Goal: Task Accomplishment & Management: Manage account settings

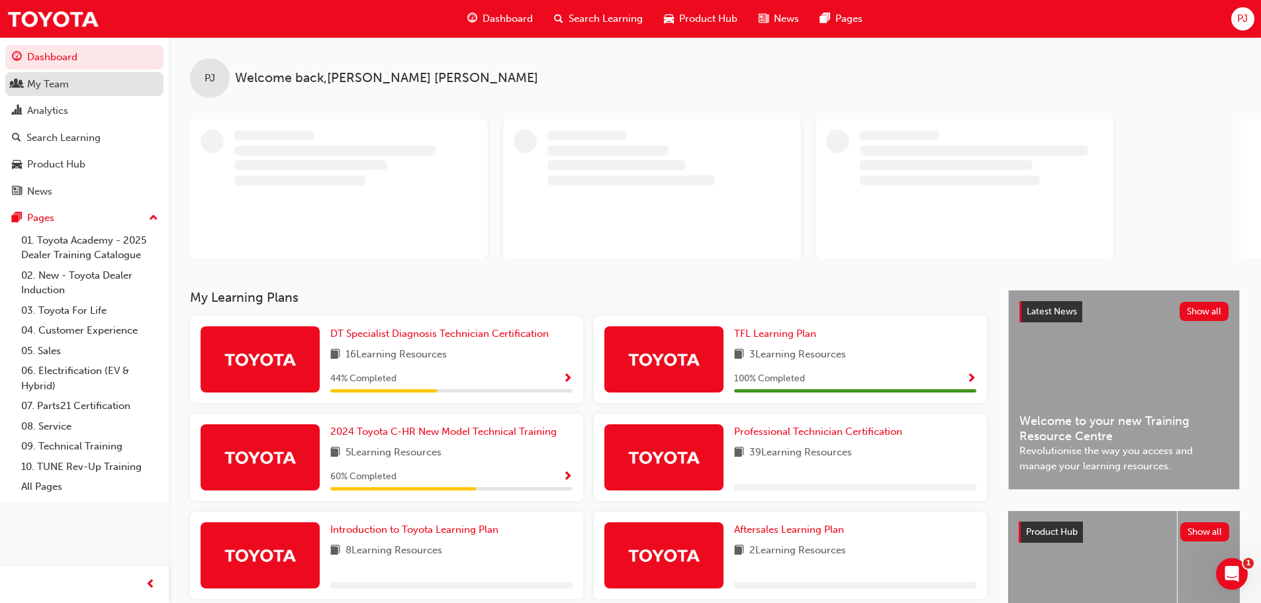
click at [56, 85] on div "My Team" at bounding box center [48, 84] width 42 height 15
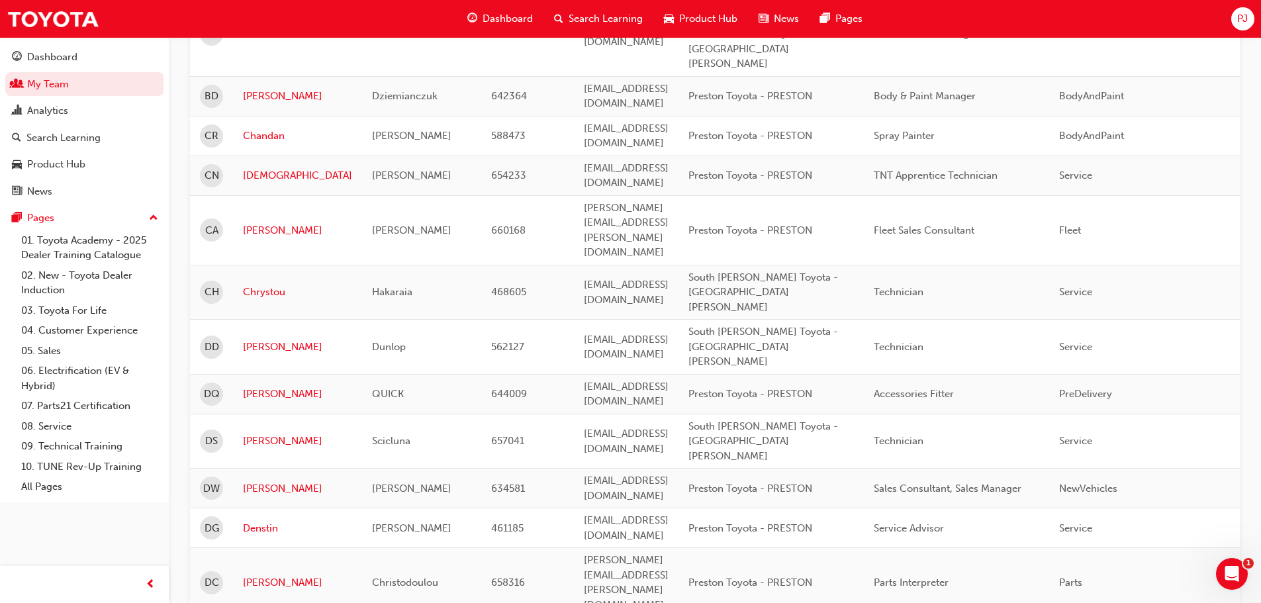
scroll to position [529, 0]
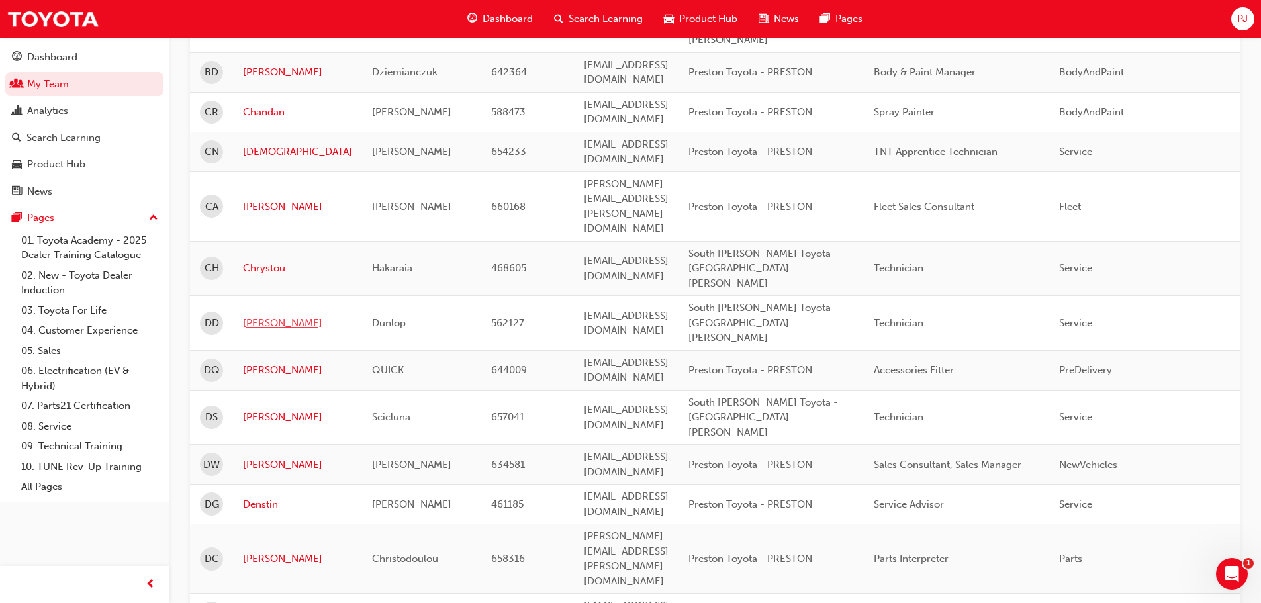
click at [259, 316] on link "[PERSON_NAME]" at bounding box center [297, 323] width 109 height 15
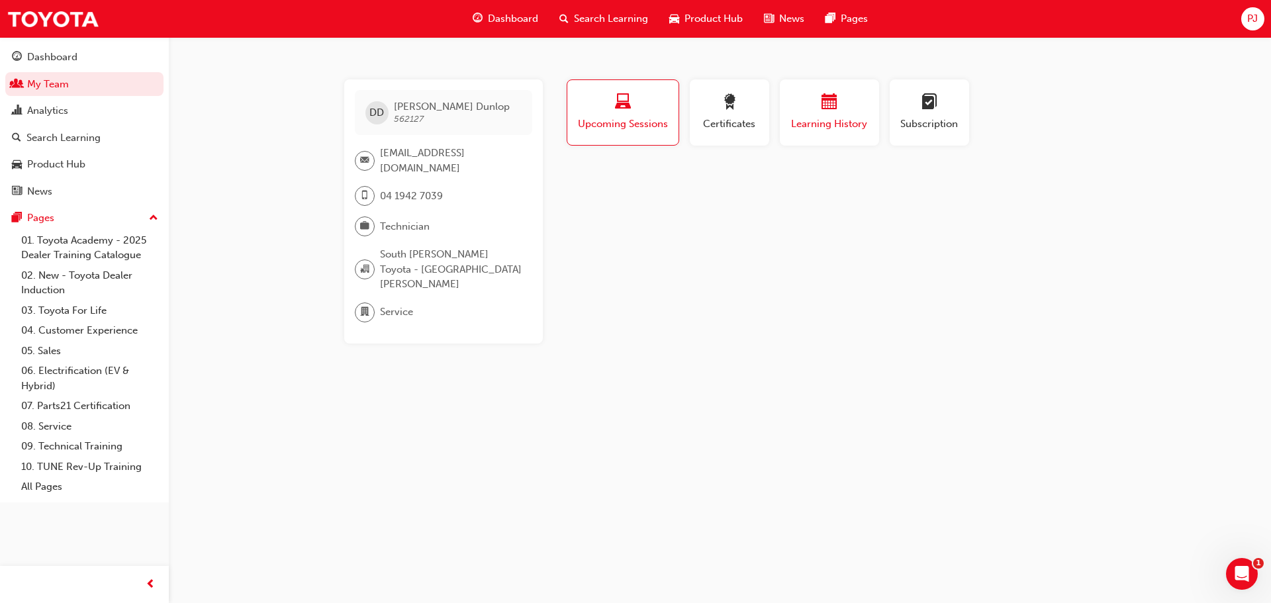
click at [818, 128] on span "Learning History" at bounding box center [829, 123] width 79 height 15
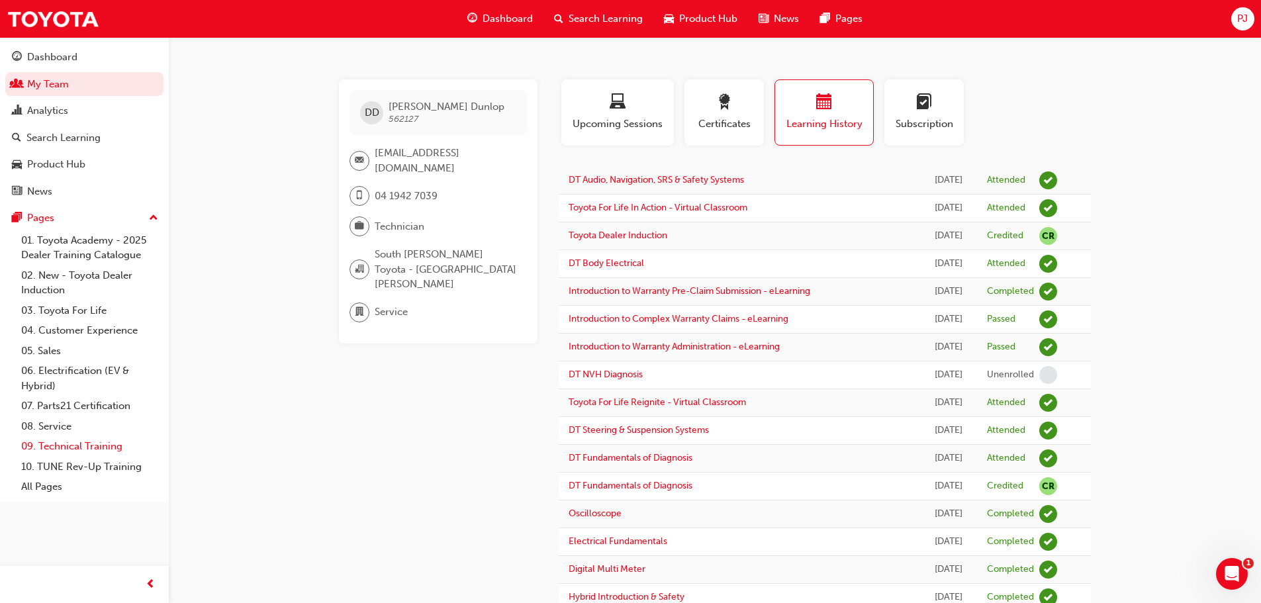
click at [77, 446] on link "09. Technical Training" at bounding box center [90, 446] width 148 height 21
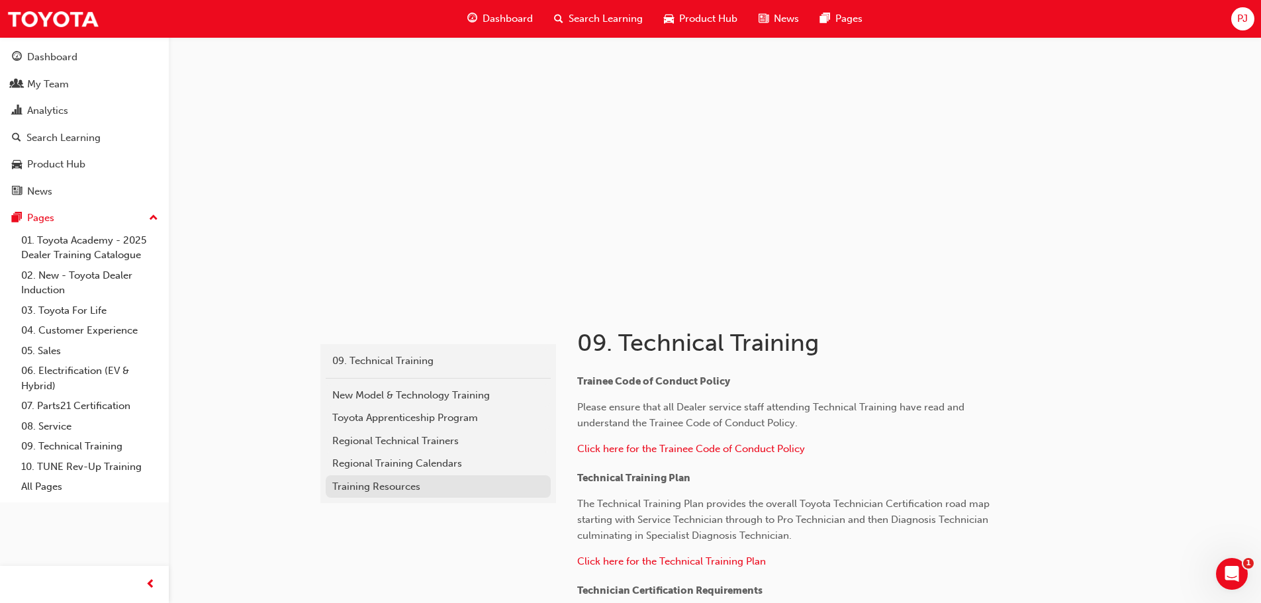
click at [398, 486] on div "Training Resources" at bounding box center [438, 486] width 212 height 15
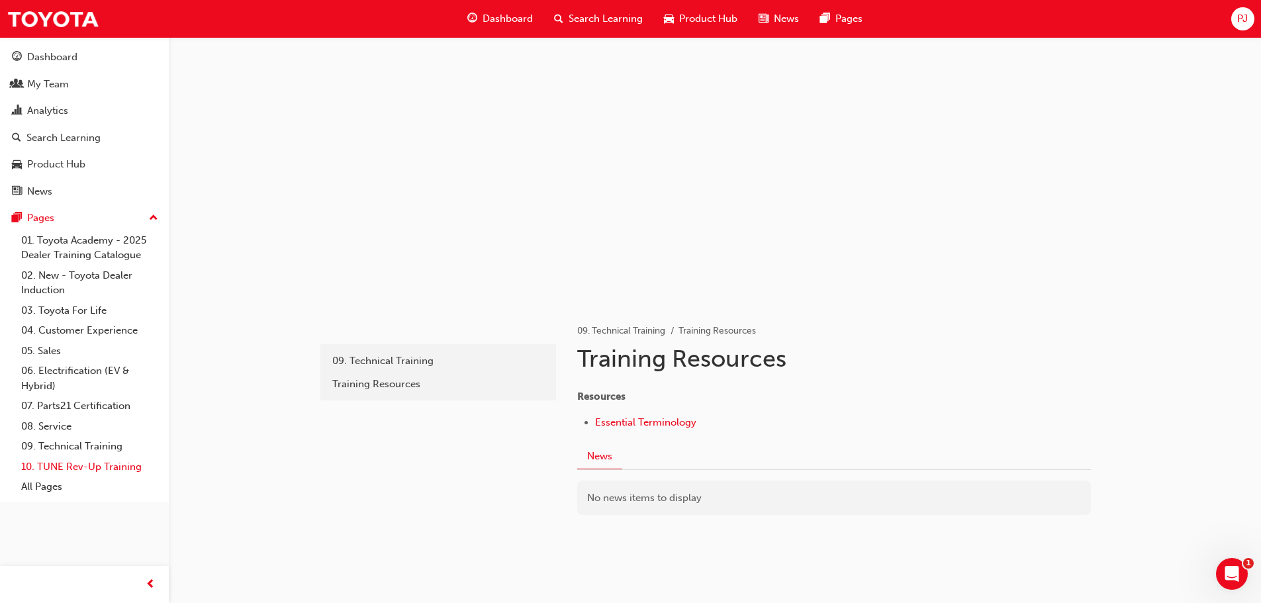
click at [78, 465] on link "10. TUNE Rev-Up Training" at bounding box center [90, 467] width 148 height 21
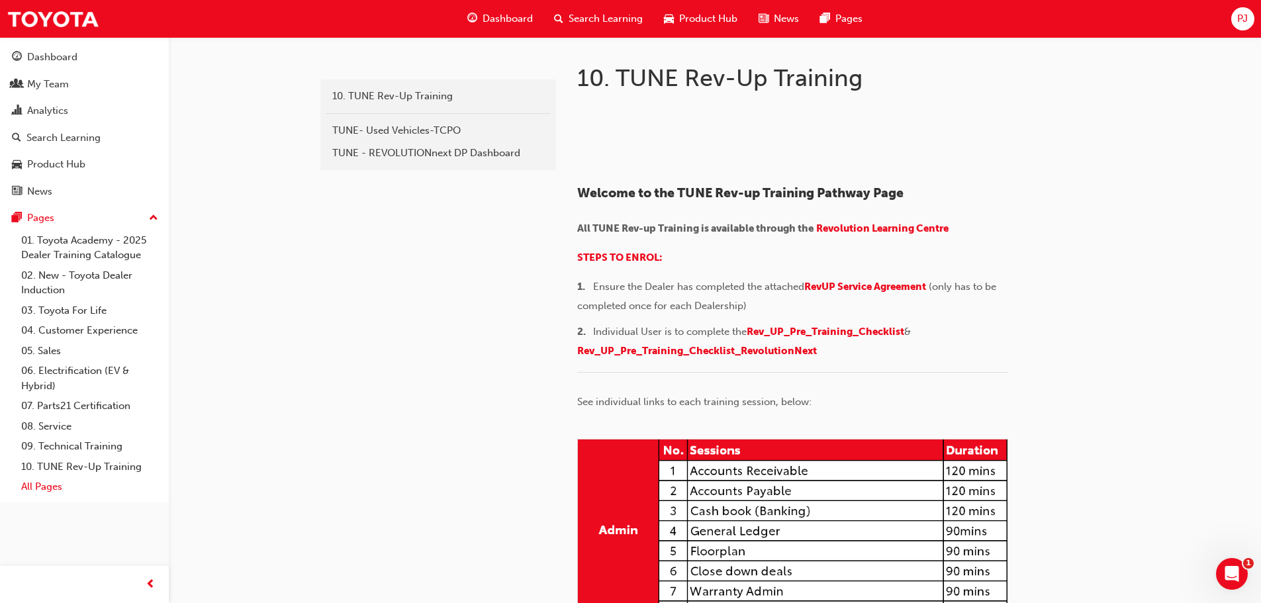
click at [38, 490] on link "All Pages" at bounding box center [90, 487] width 148 height 21
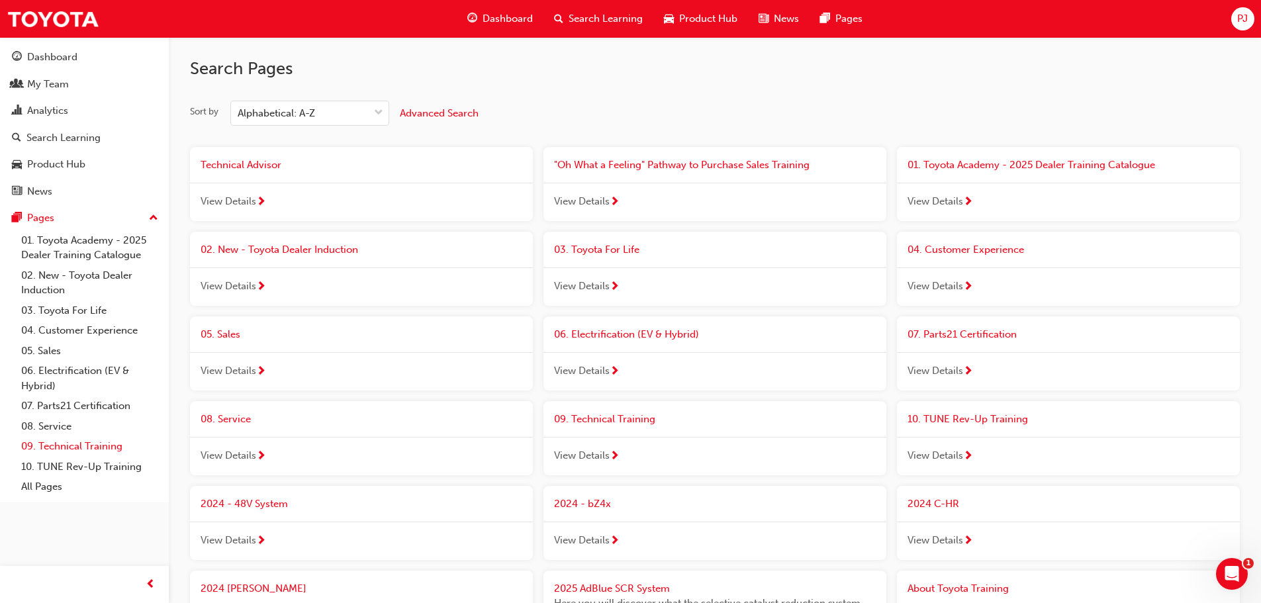
click at [71, 443] on link "09. Technical Training" at bounding box center [90, 446] width 148 height 21
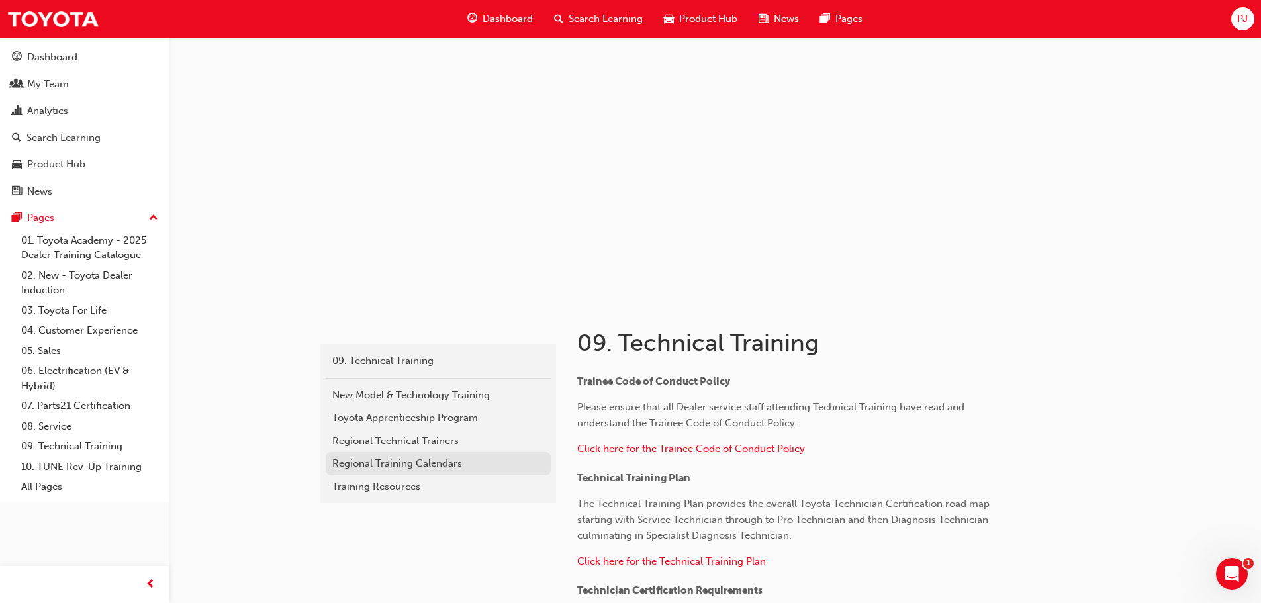
click at [388, 463] on div "Regional Training Calendars" at bounding box center [438, 463] width 212 height 15
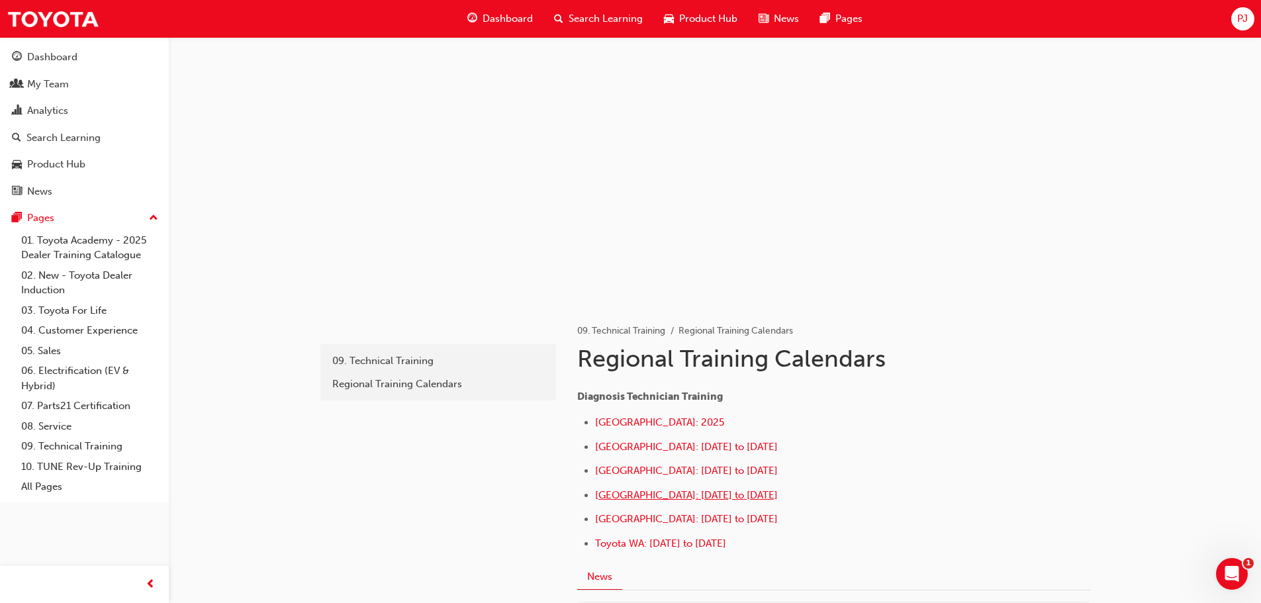
click at [631, 494] on span "[GEOGRAPHIC_DATA]: [DATE] to [DATE]" at bounding box center [686, 495] width 183 height 12
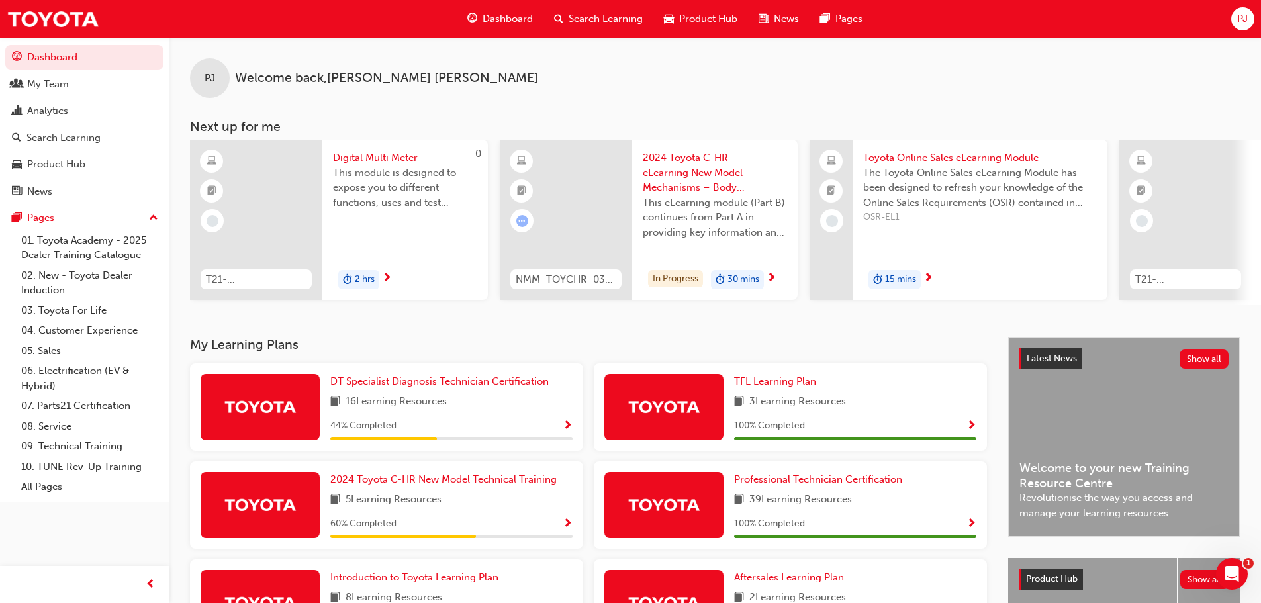
click at [594, 19] on span "Search Learning" at bounding box center [605, 18] width 74 height 15
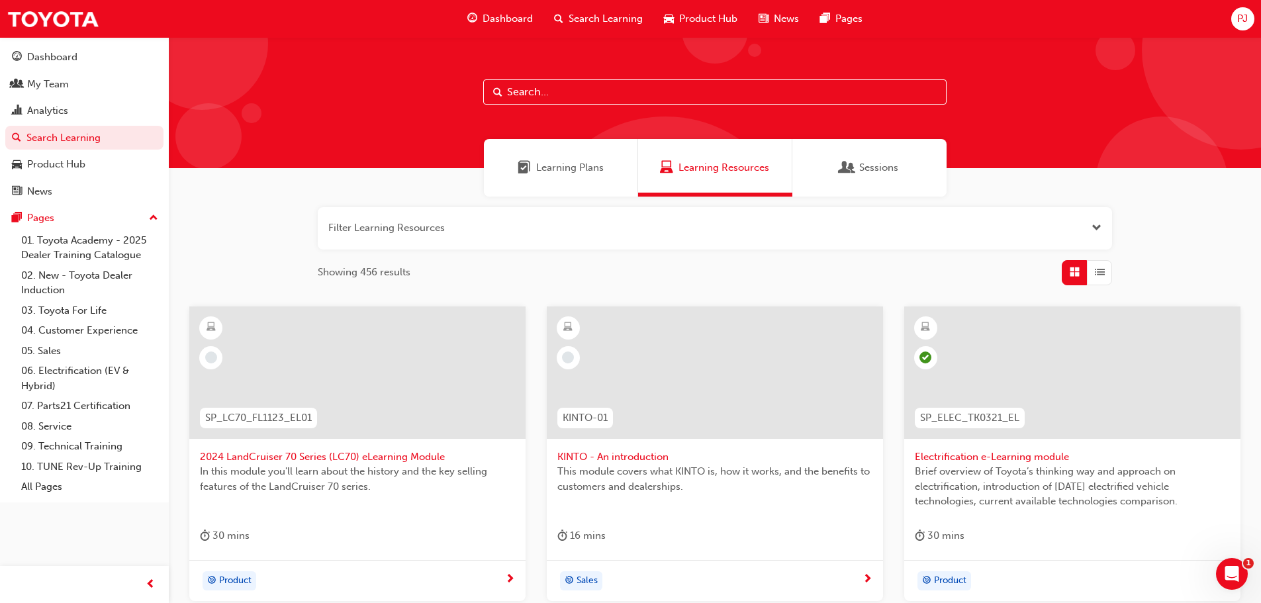
click at [553, 95] on input "text" at bounding box center [714, 91] width 463 height 25
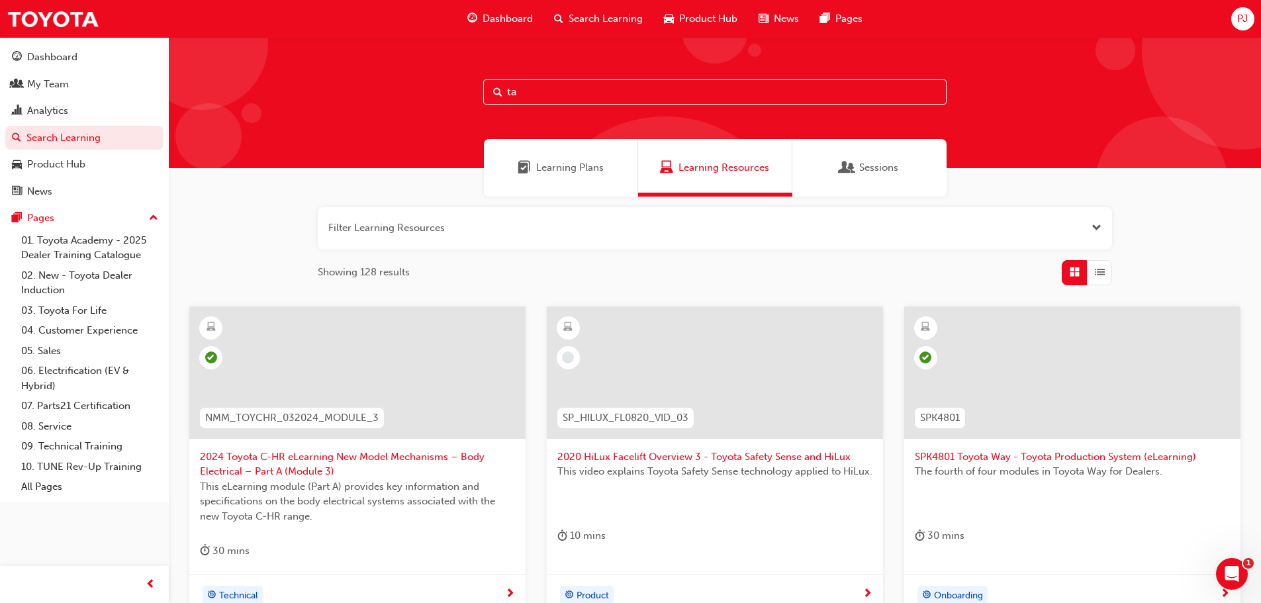
type input "t"
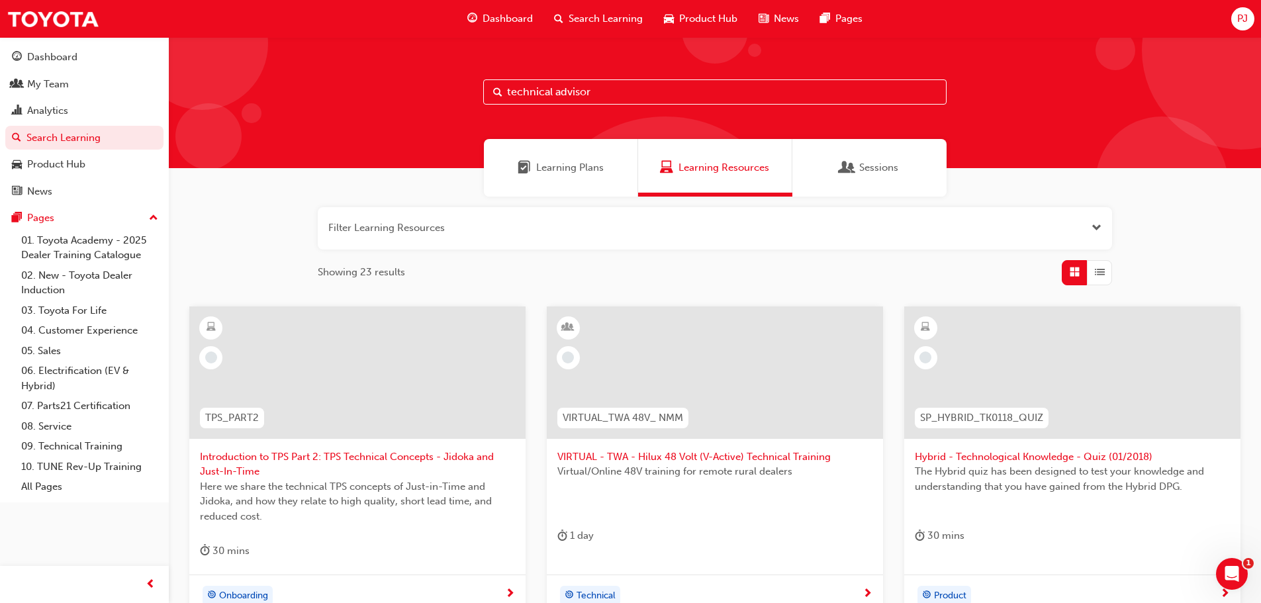
type input "technical advisor"
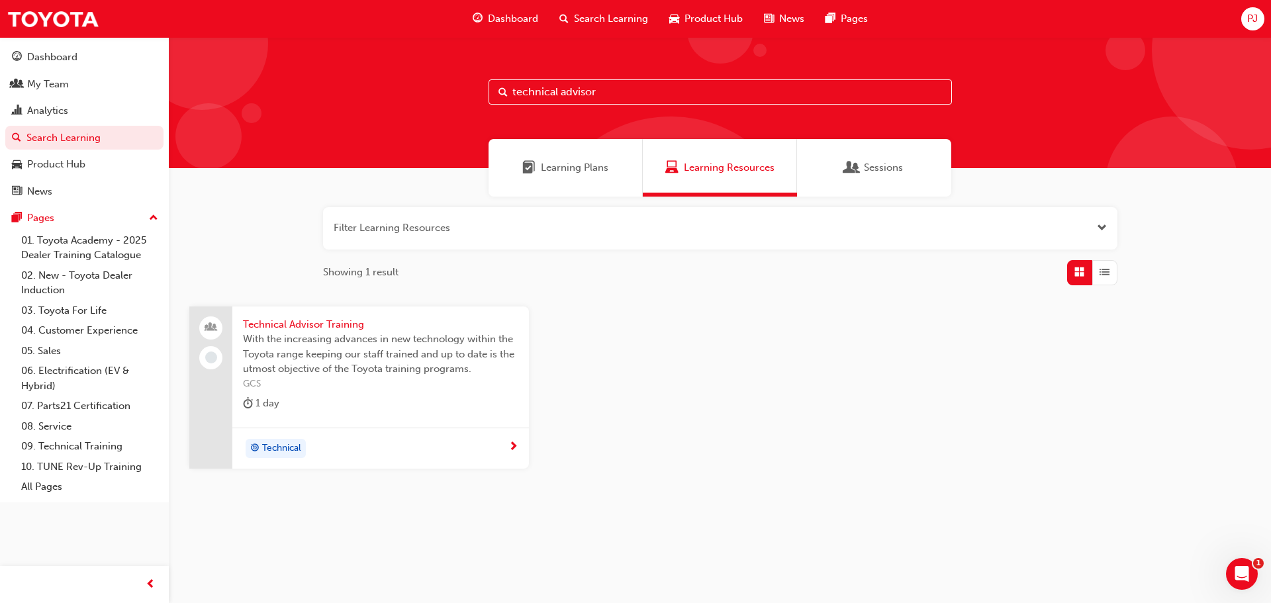
click at [320, 325] on span "Technical Advisor Training" at bounding box center [380, 324] width 275 height 15
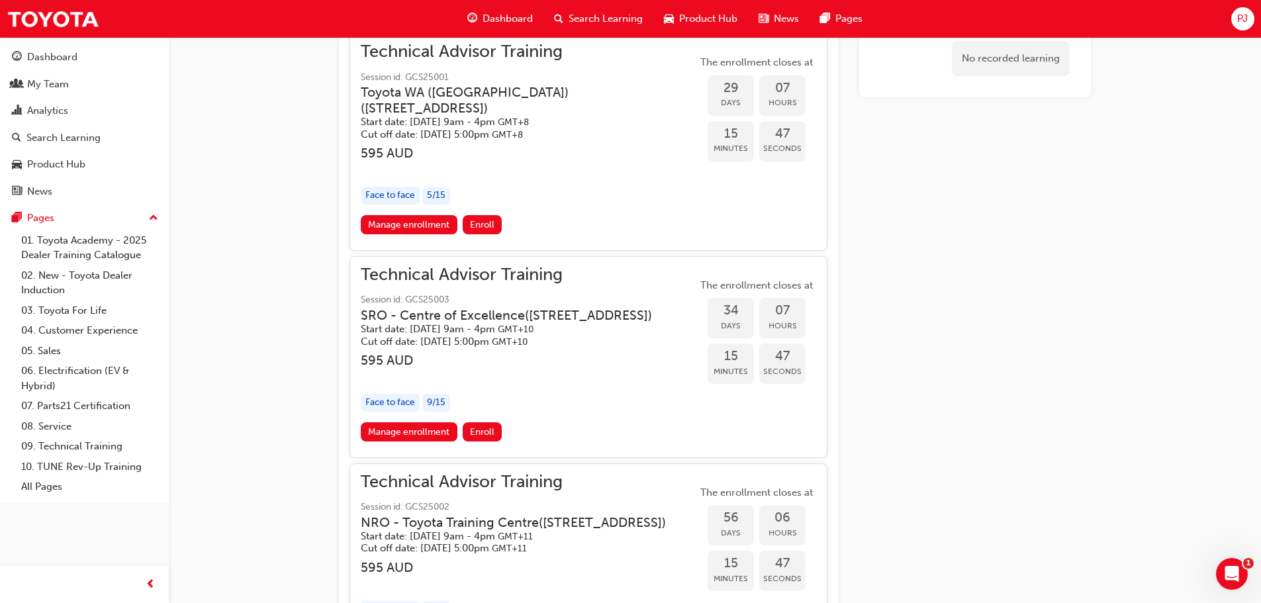
scroll to position [1143, 0]
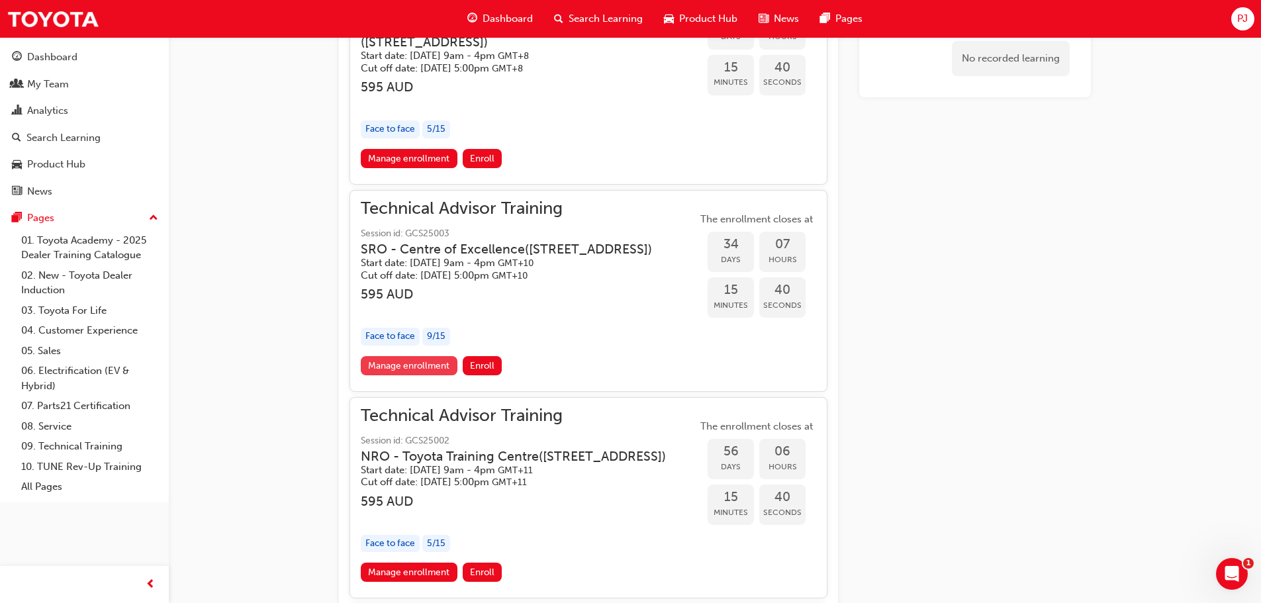
click at [412, 375] on link "Manage enrollment" at bounding box center [409, 365] width 97 height 19
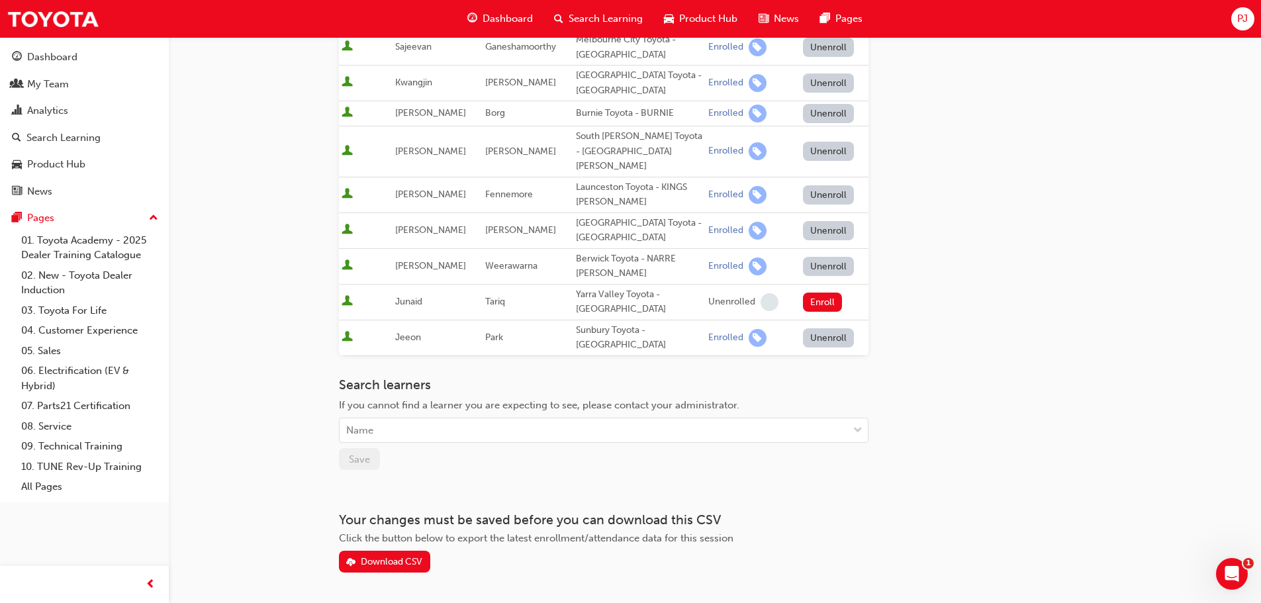
scroll to position [306, 0]
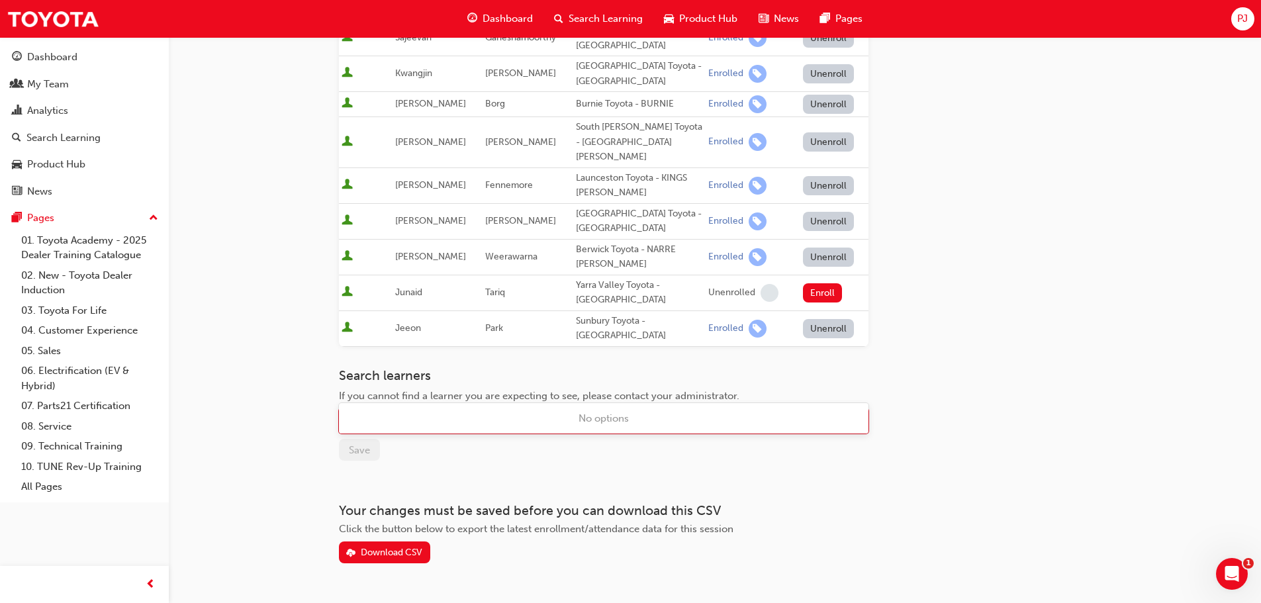
click at [641, 410] on div "Name" at bounding box center [594, 421] width 508 height 23
type input "jones"
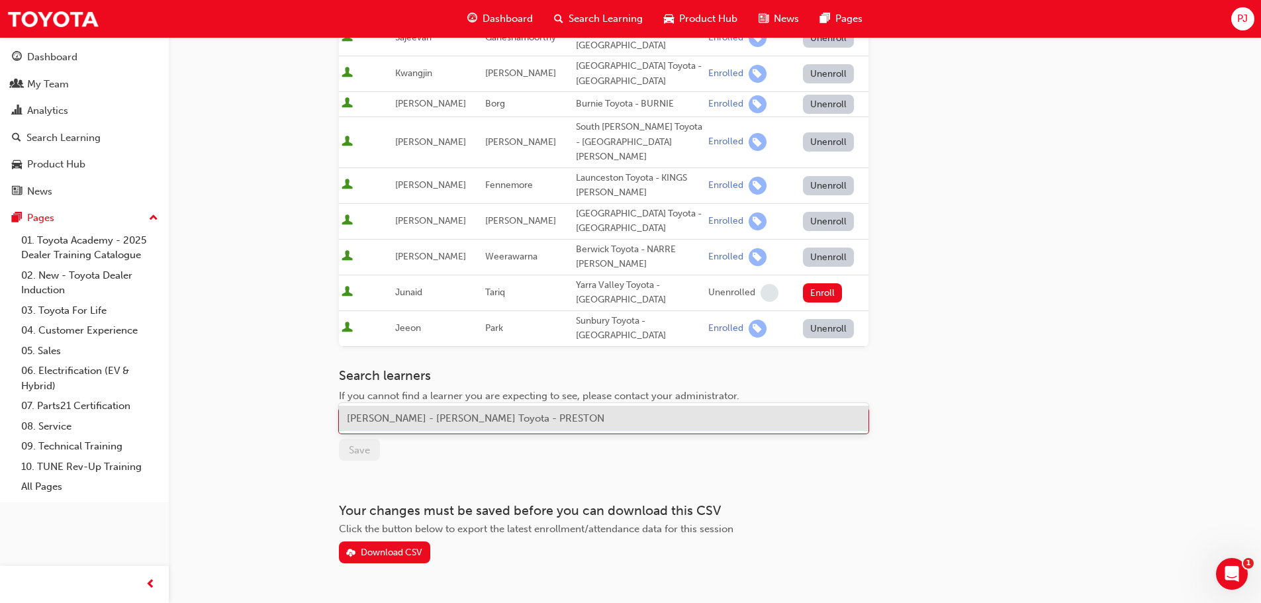
click at [494, 422] on span "Peter Jones - Preston Toyota - PRESTON" at bounding box center [475, 418] width 257 height 12
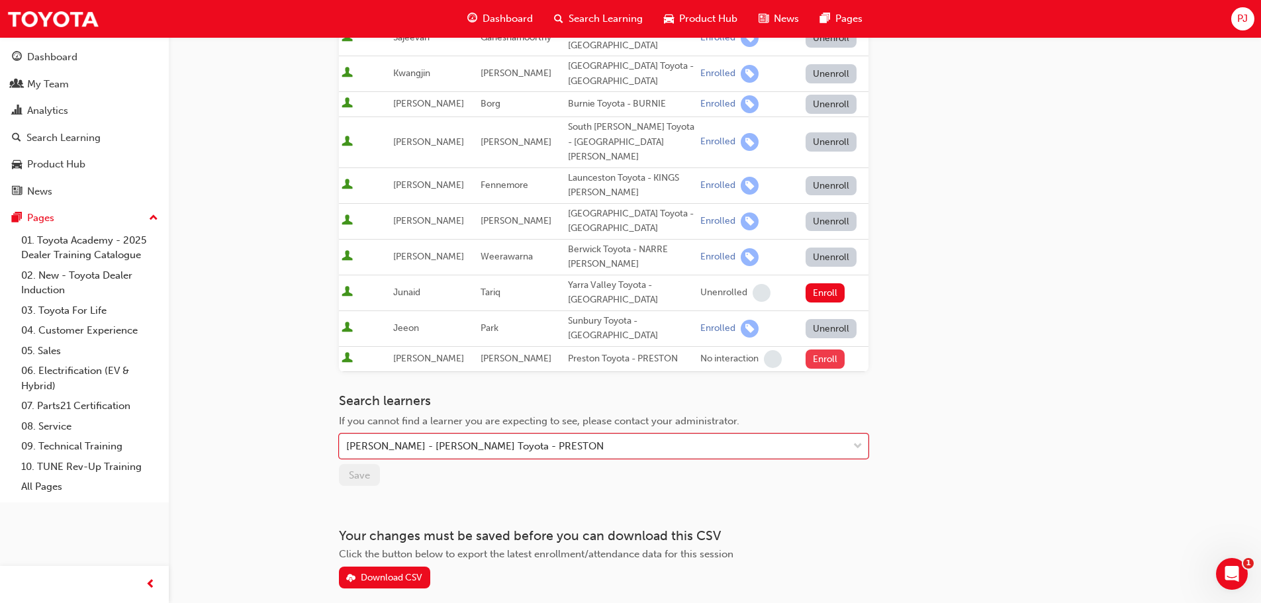
click at [826, 349] on button "Enroll" at bounding box center [825, 358] width 40 height 19
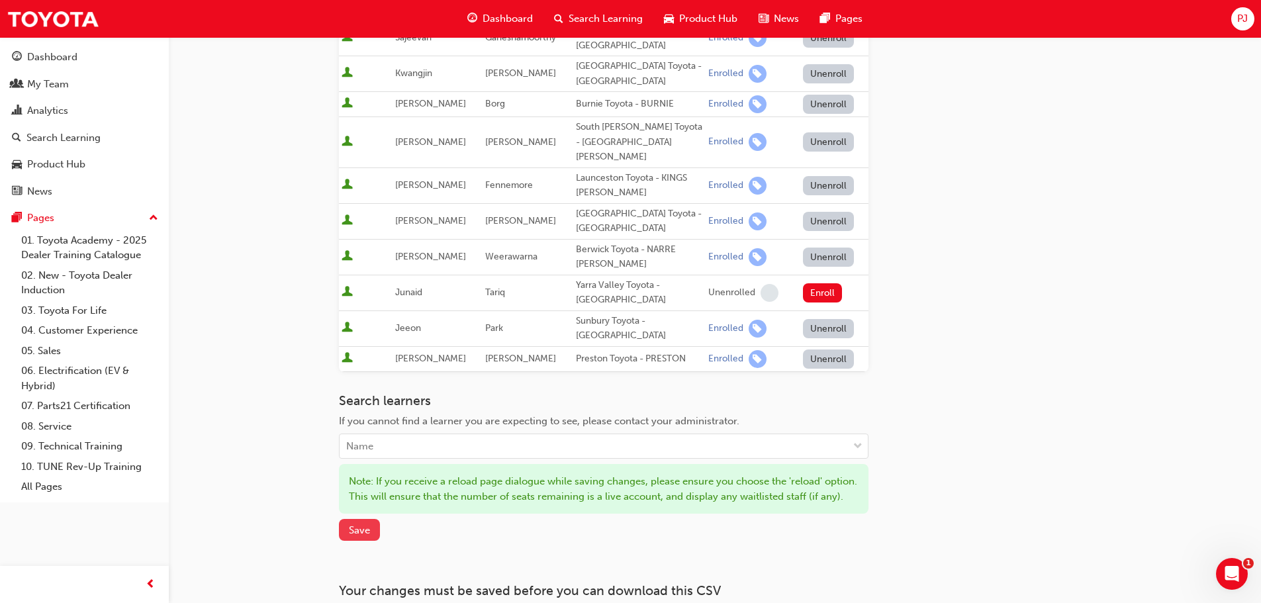
click at [350, 524] on span "Save" at bounding box center [359, 530] width 21 height 12
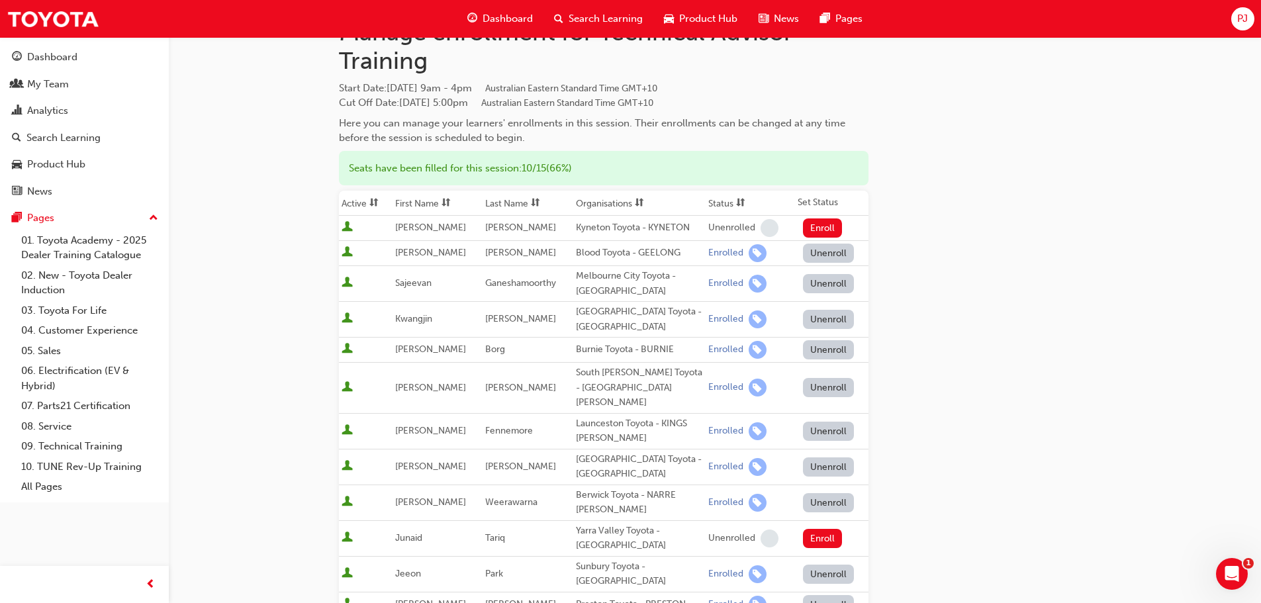
scroll to position [0, 0]
